Goal: Information Seeking & Learning: Get advice/opinions

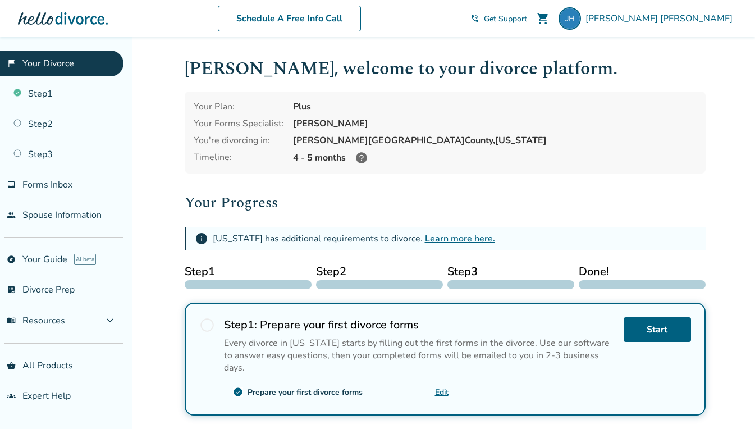
click at [89, 209] on link "people Spouse Information" at bounding box center [62, 215] width 124 height 26
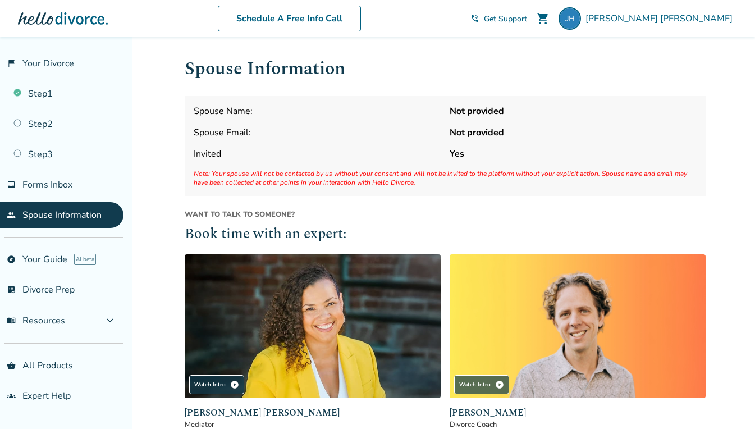
click at [76, 93] on link "Step 1" at bounding box center [62, 94] width 124 height 26
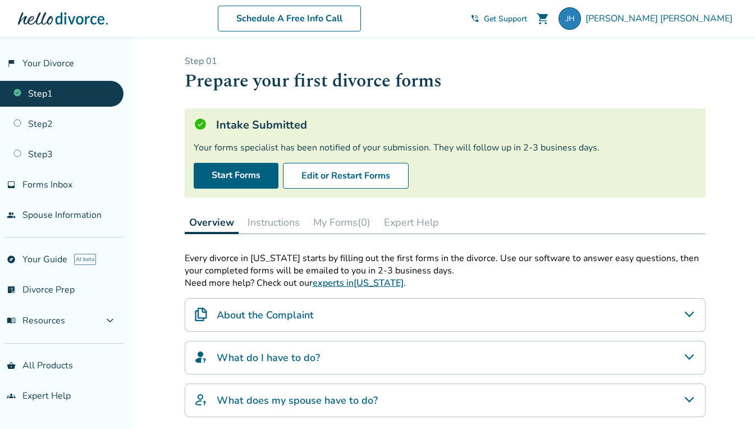
click at [692, 315] on icon "About the Complaint" at bounding box center [689, 314] width 13 height 13
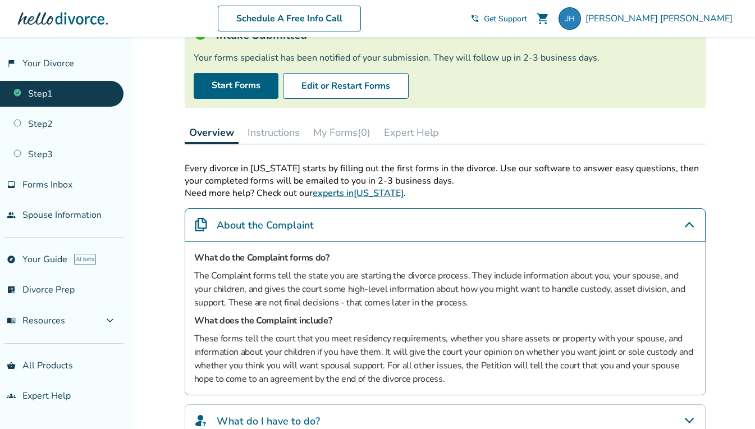
scroll to position [112, 0]
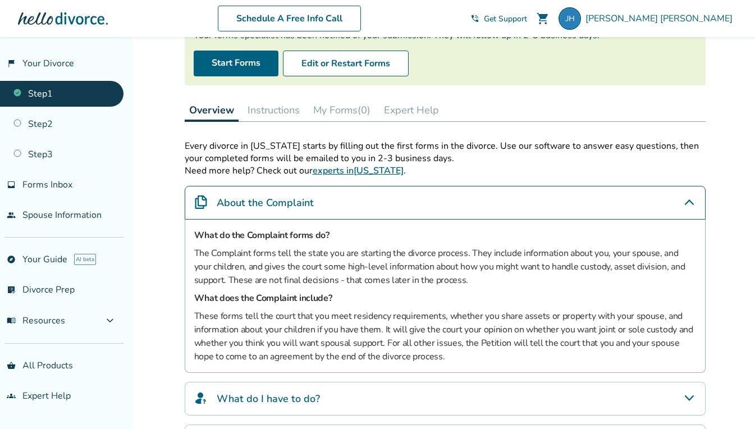
click at [691, 199] on icon "About the Complaint" at bounding box center [689, 201] width 13 height 13
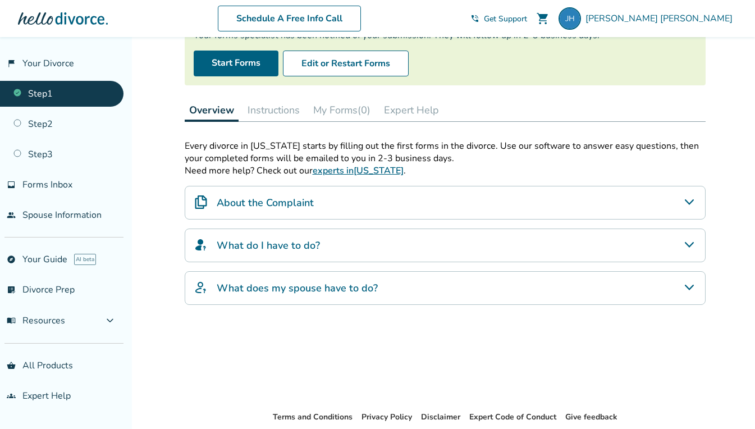
click at [691, 238] on icon "What do I have to do?" at bounding box center [689, 244] width 13 height 13
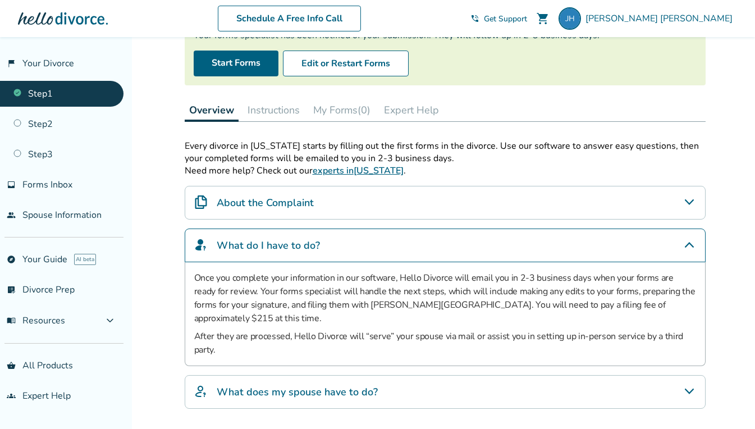
click at [686, 244] on icon "What do I have to do?" at bounding box center [689, 244] width 13 height 13
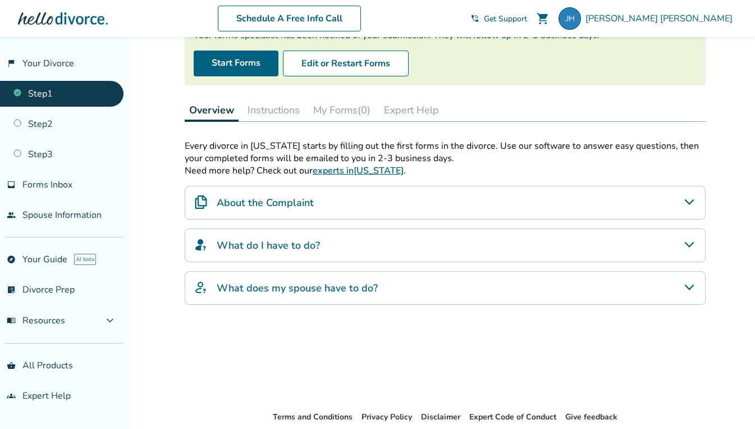
click at [690, 284] on icon "What does my spouse have to do?" at bounding box center [689, 287] width 13 height 13
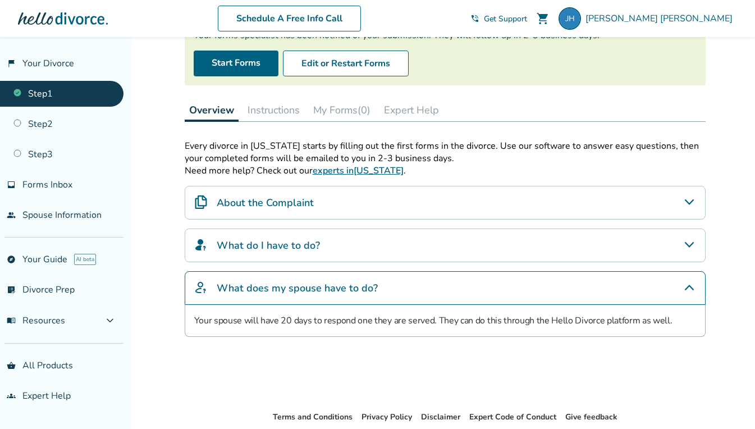
click at [691, 281] on icon "What does my spouse have to do?" at bounding box center [689, 287] width 13 height 13
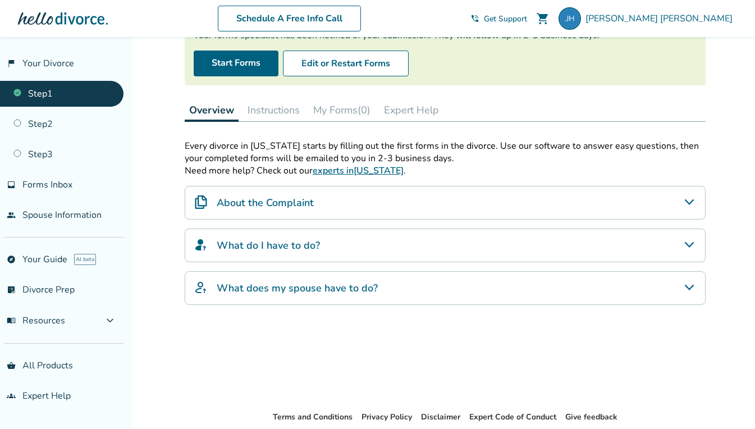
click at [389, 170] on link "experts in [US_STATE]" at bounding box center [358, 171] width 91 height 12
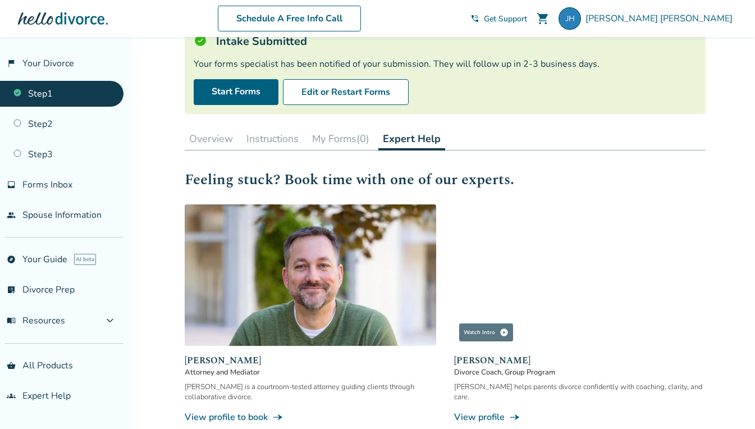
scroll to position [169, 0]
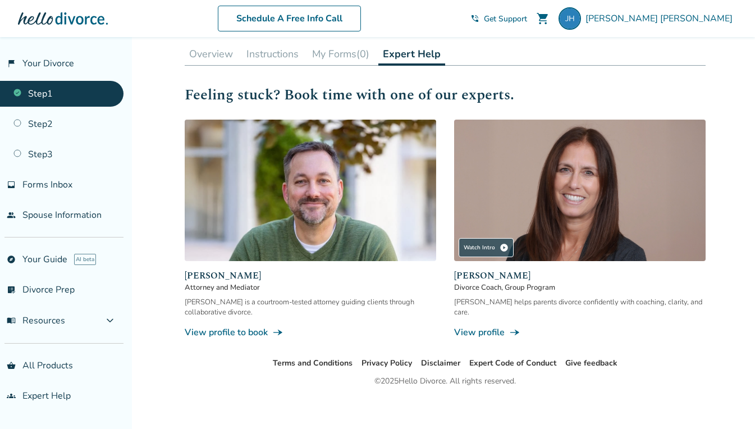
click at [263, 330] on link "View profile to book line_end_arrow_notch" at bounding box center [311, 332] width 252 height 12
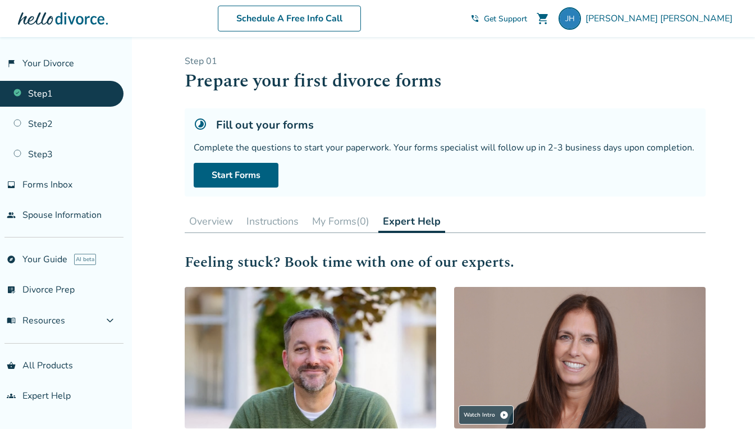
scroll to position [169, 0]
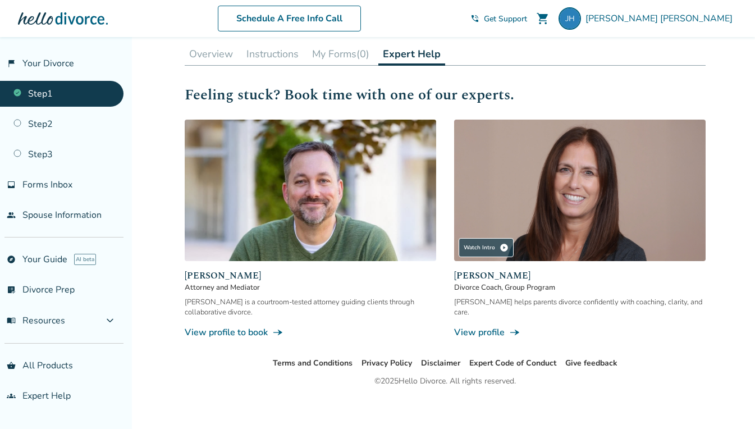
click at [498, 330] on link "View profile line_end_arrow_notch" at bounding box center [580, 332] width 252 height 12
